Goal: Task Accomplishment & Management: Manage account settings

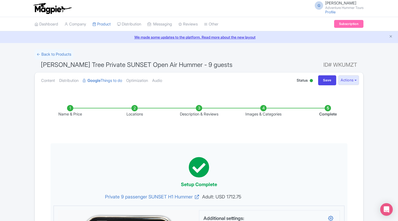
scroll to position [46, 0]
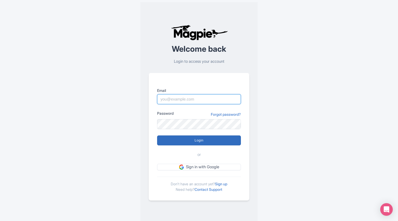
type input "[EMAIL_ADDRESS][DOMAIN_NAME]"
click at [199, 141] on input "Login" at bounding box center [199, 140] width 84 height 10
type input "Logging in..."
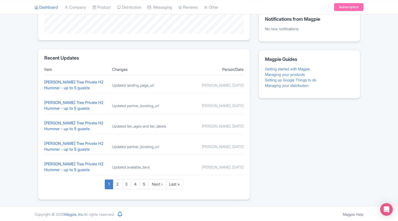
scroll to position [182, 0]
click at [67, 82] on link "[PERSON_NAME] Tree Private H2 Hummer - up to 5 guests" at bounding box center [73, 84] width 59 height 11
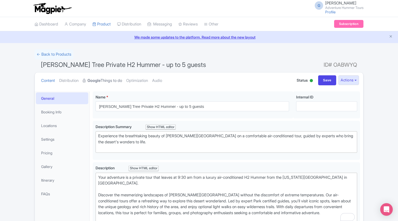
click at [106, 81] on link "Google Things to do" at bounding box center [102, 80] width 39 height 17
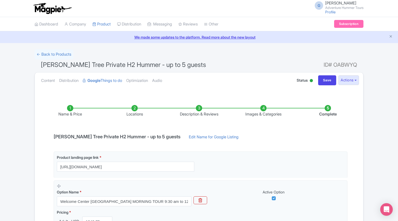
click at [263, 110] on li "Images & Categories" at bounding box center [263, 111] width 64 height 12
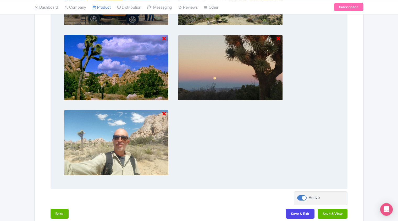
scroll to position [365, 0]
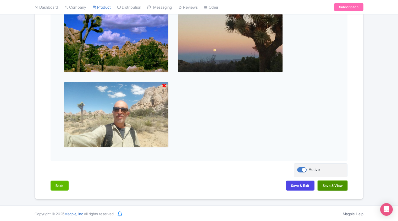
click at [332, 187] on button "Save & View" at bounding box center [333, 185] width 30 height 10
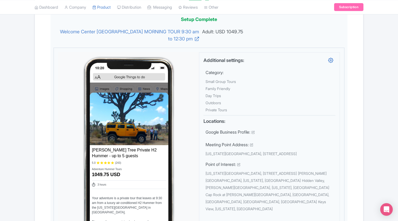
scroll to position [102, 0]
